Goal: Communication & Community: Answer question/provide support

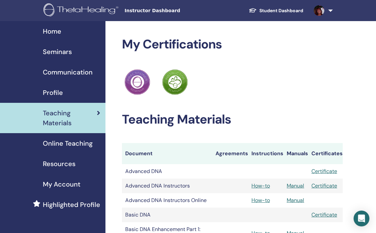
click at [58, 51] on span "Seminars" at bounding box center [57, 52] width 29 height 10
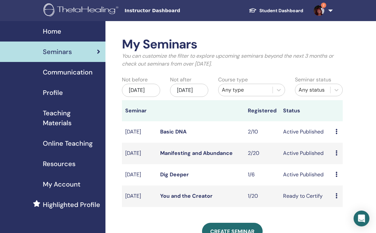
click at [323, 7] on span "2" at bounding box center [323, 5] width 5 height 5
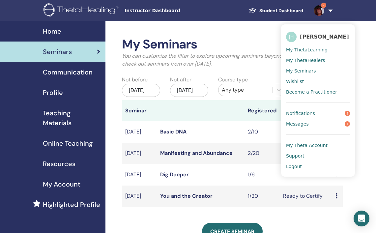
click at [311, 116] on span "Notifications" at bounding box center [300, 113] width 29 height 6
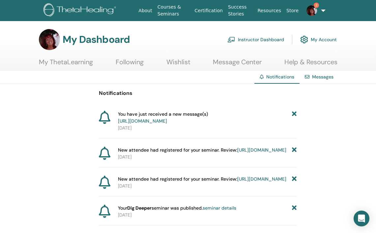
click at [167, 121] on link "https://member.thetahealing.com/message-center/messages/9c7a5ff2-b8a7-4326-a2d5…" at bounding box center [142, 121] width 49 height 6
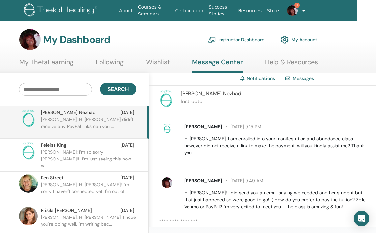
scroll to position [117, 0]
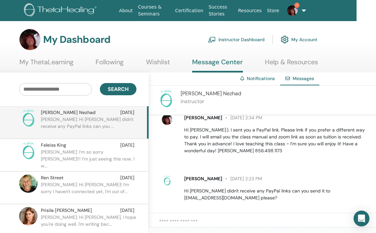
click at [306, 78] on span "Messages" at bounding box center [302, 78] width 21 height 6
click at [297, 79] on span "Messages" at bounding box center [302, 78] width 21 height 6
click at [301, 10] on link "1" at bounding box center [291, 10] width 19 height 21
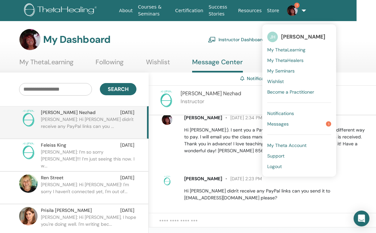
click at [282, 123] on span "Messages" at bounding box center [277, 124] width 21 height 6
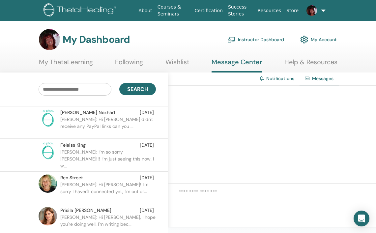
click at [317, 80] on span "Messages" at bounding box center [322, 78] width 21 height 6
click at [92, 122] on p "[PERSON_NAME]: Hi [PERSON_NAME] didn't receive any PayPal links can you ..." at bounding box center [107, 126] width 95 height 20
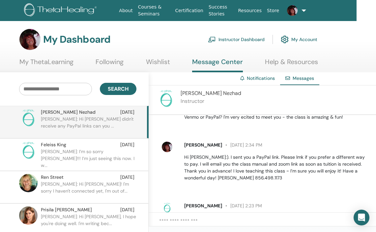
scroll to position [117, 0]
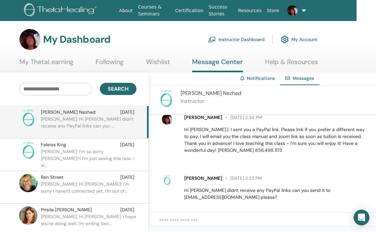
click at [203, 222] on textarea at bounding box center [267, 225] width 217 height 14
click at [314, 219] on textarea "**********" at bounding box center [267, 225] width 217 height 14
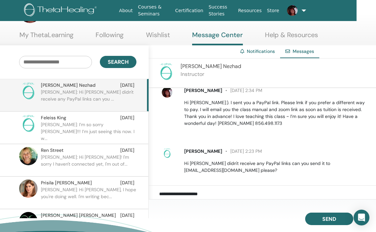
scroll to position [28, 19]
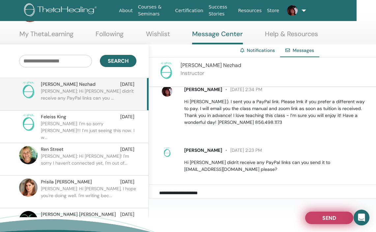
type textarea "**********"
click at [314, 214] on button "Send" at bounding box center [329, 218] width 48 height 13
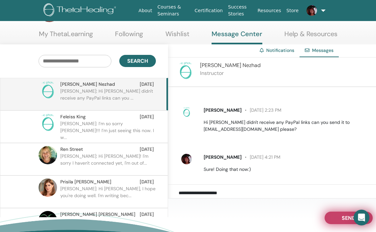
scroll to position [157, 0]
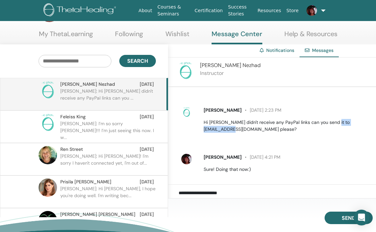
drag, startPoint x: 328, startPoint y: 115, endPoint x: 375, endPoint y: 117, distance: 47.1
click at [375, 119] on p "Hi Janet I didn't receive any PayPal links can you send it to f.mosala@gmail.co…" at bounding box center [295, 126] width 184 height 14
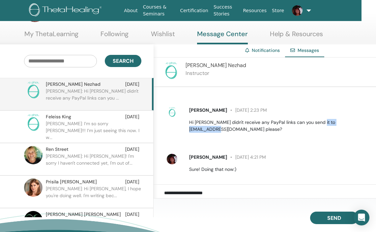
scroll to position [28, 19]
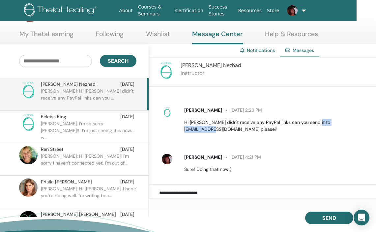
drag, startPoint x: 329, startPoint y: 115, endPoint x: 376, endPoint y: 115, distance: 47.7
click at [356, 115] on html "About Courses & Seminars Certification Success Stories Resources Store JH Janet…" at bounding box center [169, 88] width 376 height 232
copy p "f.mosala@gmail.com"
click at [301, 11] on link at bounding box center [291, 10] width 19 height 21
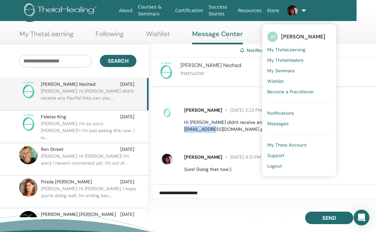
click at [268, 70] on span "My Seminars" at bounding box center [280, 71] width 27 height 6
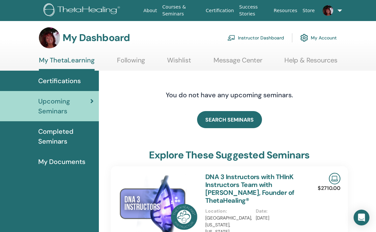
scroll to position [2, 0]
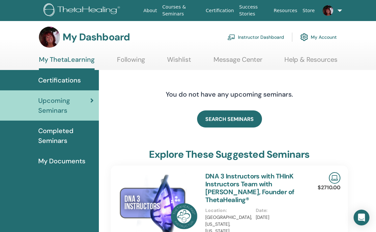
click at [260, 36] on link "Instructor Dashboard" at bounding box center [255, 37] width 57 height 14
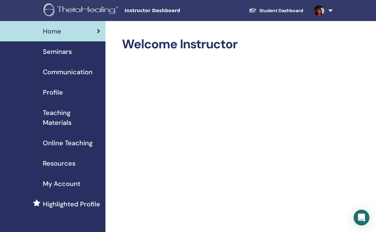
click at [61, 49] on span "Seminars" at bounding box center [57, 52] width 29 height 10
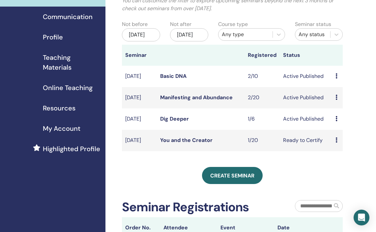
scroll to position [56, 0]
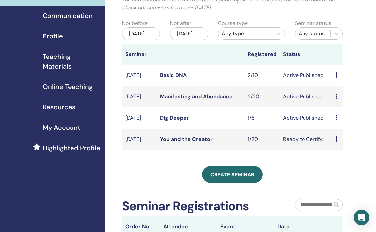
click at [178, 122] on link "Dig Deeper" at bounding box center [174, 118] width 29 height 7
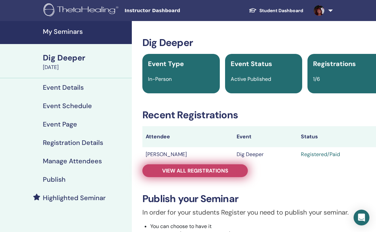
click at [172, 169] on span "View all registrations" at bounding box center [195, 171] width 66 height 7
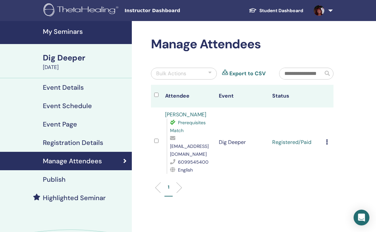
click at [68, 32] on h4 "My Seminars" at bounding box center [85, 32] width 85 height 8
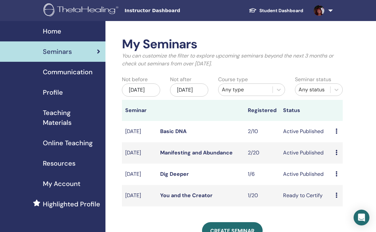
click at [193, 156] on link "Manifesting and Abundance" at bounding box center [196, 152] width 72 height 7
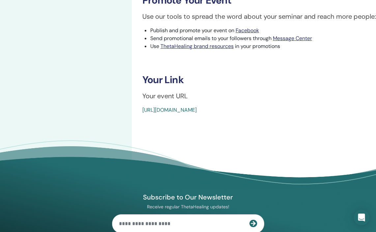
scroll to position [318, 0]
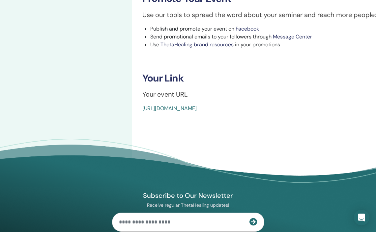
click at [197, 106] on link "[URL][DOMAIN_NAME]" at bounding box center [169, 108] width 54 height 7
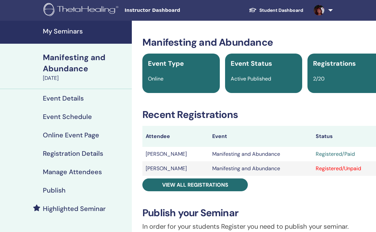
scroll to position [115, 0]
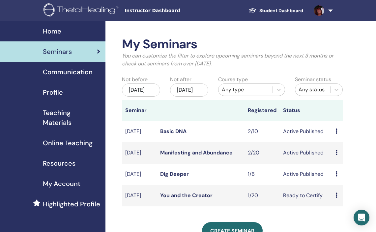
click at [180, 156] on link "Manifesting and Abundance" at bounding box center [196, 152] width 72 height 7
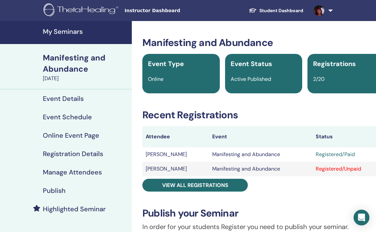
drag, startPoint x: 146, startPoint y: 170, endPoint x: 186, endPoint y: 169, distance: 40.2
click at [186, 169] on td "[PERSON_NAME]" at bounding box center [175, 169] width 67 height 14
copy td "[PERSON_NAME]"
click at [330, 10] on link at bounding box center [321, 10] width 27 height 21
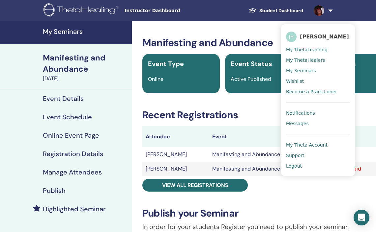
click at [294, 127] on span "Messages" at bounding box center [297, 124] width 23 height 6
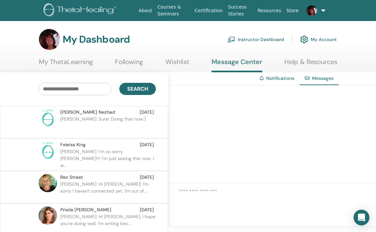
click at [94, 115] on span "Fatemeh Nezhad" at bounding box center [87, 112] width 55 height 7
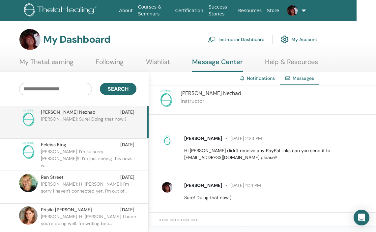
scroll to position [157, 0]
click at [190, 216] on div at bounding box center [262, 224] width 227 height 23
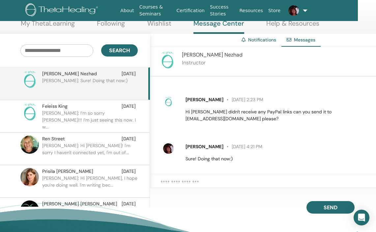
scroll to position [64, 18]
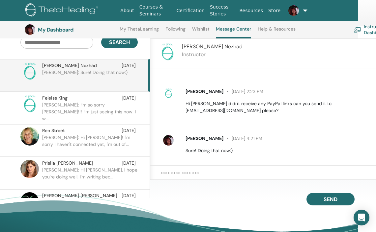
click at [204, 172] on textarea at bounding box center [268, 178] width 217 height 14
paste textarea "**********"
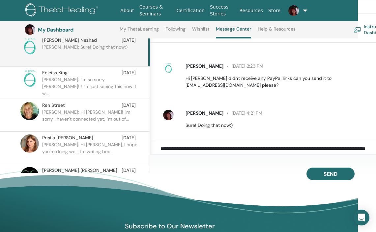
scroll to position [86, 18]
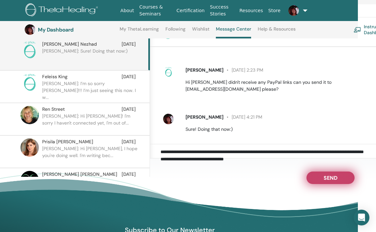
type textarea "**********"
click at [332, 179] on span "Send" at bounding box center [330, 177] width 14 height 5
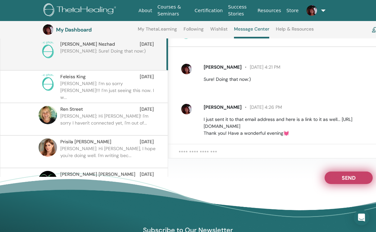
scroll to position [211, 0]
